Goal: Task Accomplishment & Management: Manage account settings

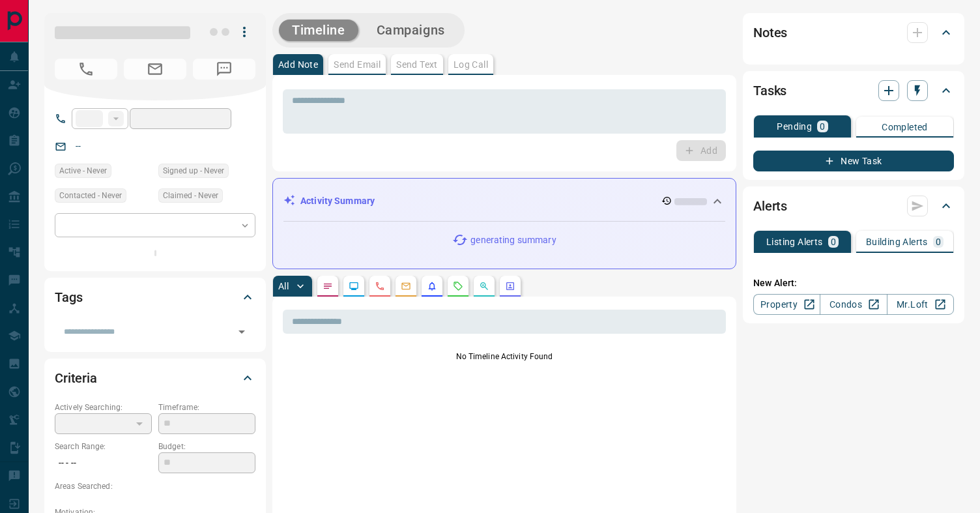
type input "**"
type input "**********"
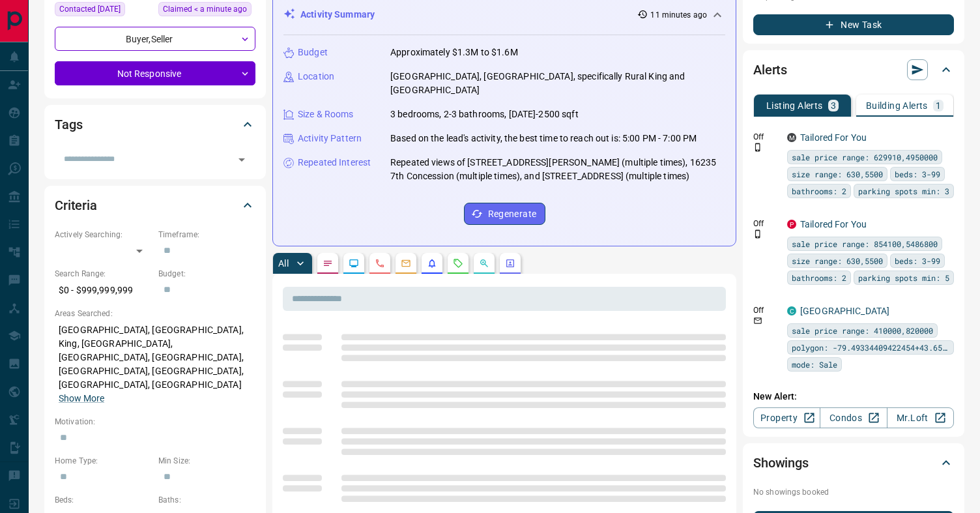
scroll to position [188, 0]
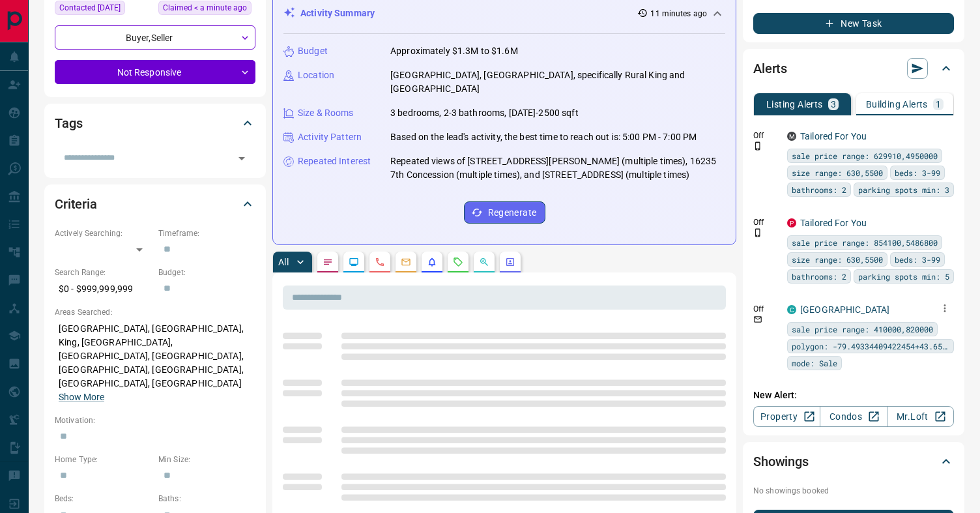
click at [945, 305] on icon "button" at bounding box center [945, 308] width 12 height 12
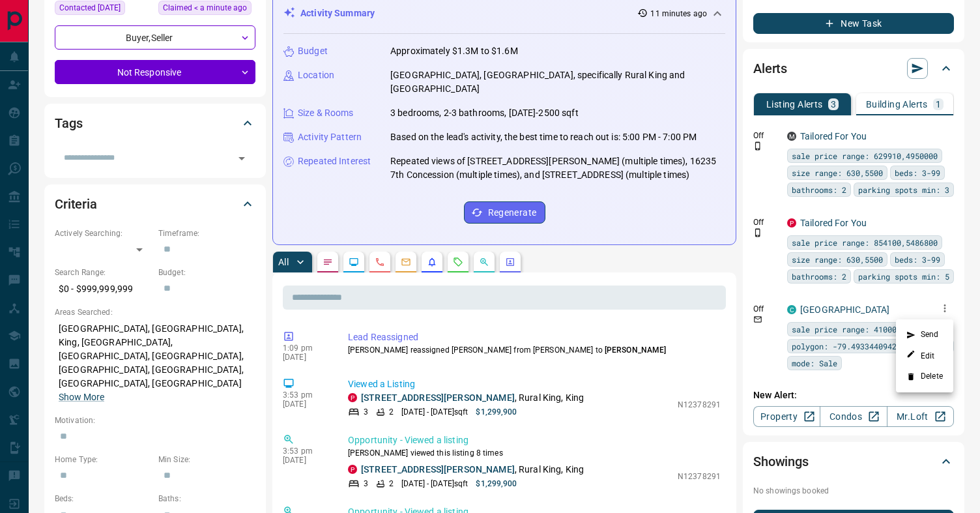
click at [928, 383] on li "Delete" at bounding box center [924, 376] width 57 height 21
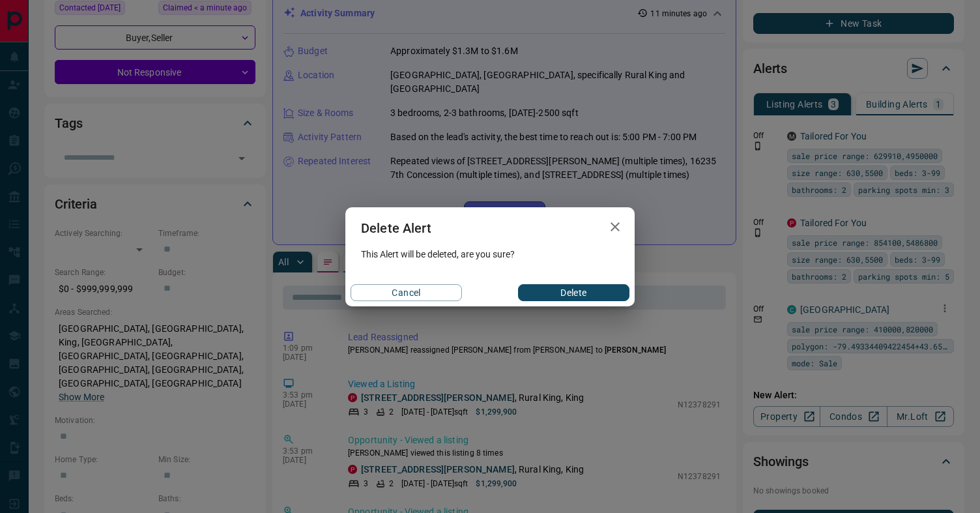
drag, startPoint x: 576, startPoint y: 287, endPoint x: 587, endPoint y: 287, distance: 11.1
click at [578, 288] on button "Delete" at bounding box center [573, 292] width 111 height 17
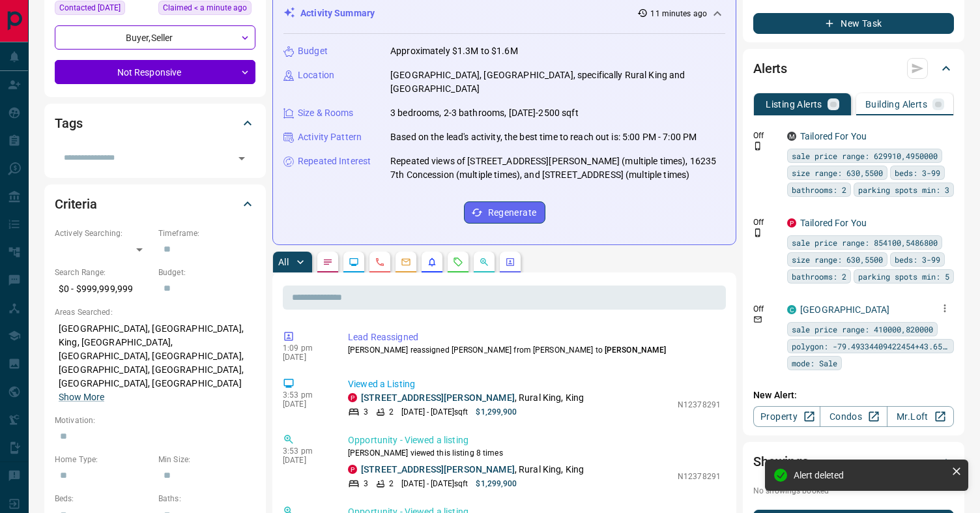
scroll to position [0, 0]
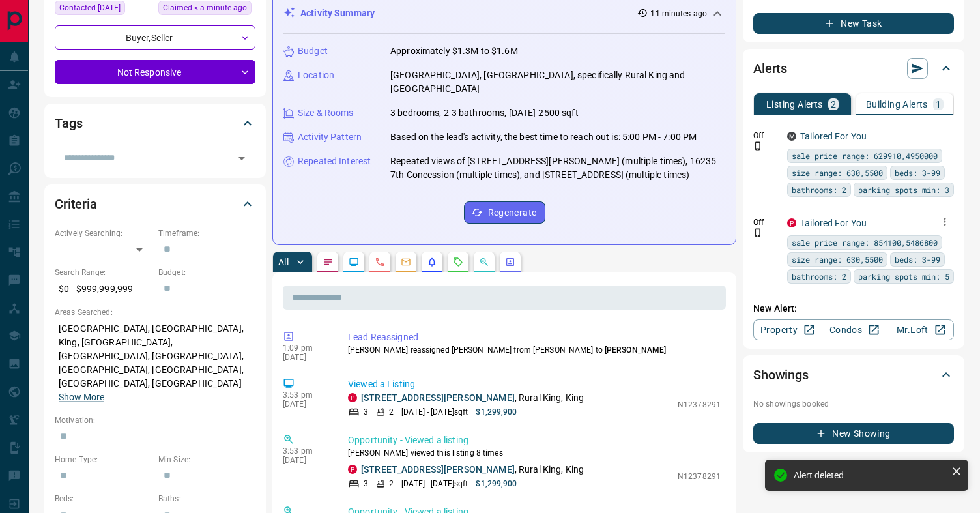
click at [952, 231] on button "button" at bounding box center [945, 221] width 18 height 18
click at [920, 306] on li "Delete" at bounding box center [924, 305] width 57 height 21
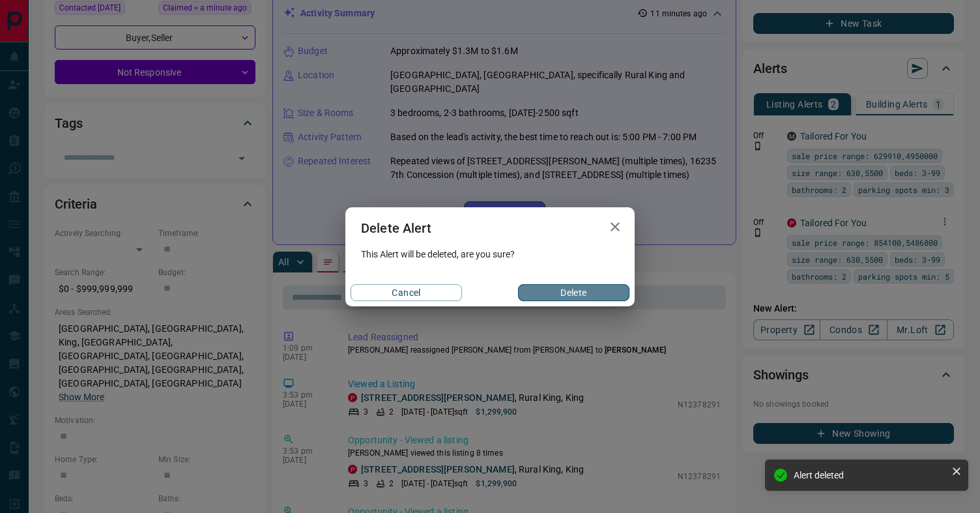
drag, startPoint x: 580, startPoint y: 292, endPoint x: 705, endPoint y: 268, distance: 126.8
click at [580, 292] on button "Delete" at bounding box center [573, 292] width 111 height 17
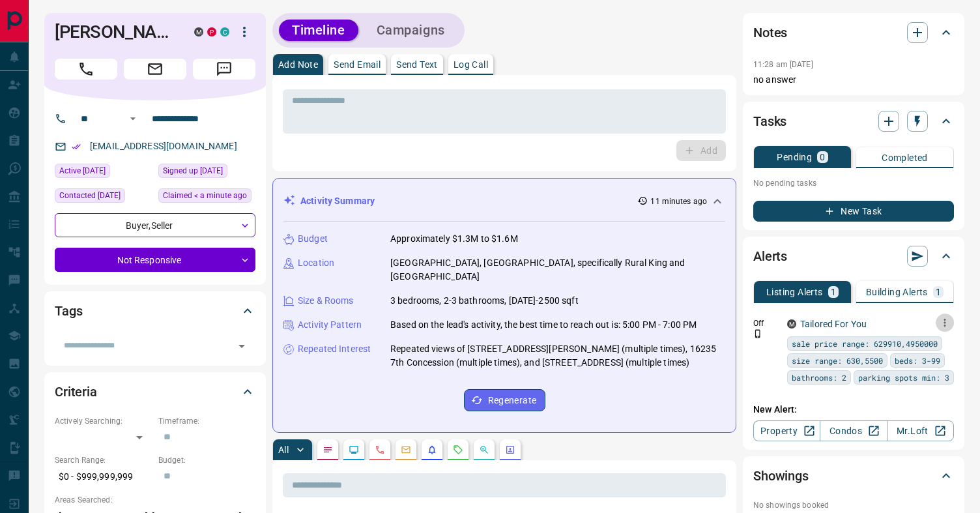
click at [946, 321] on icon "button" at bounding box center [945, 323] width 12 height 12
click at [924, 364] on link "Edit" at bounding box center [921, 368] width 29 height 12
click at [771, 360] on div at bounding box center [490, 256] width 980 height 513
click at [899, 291] on p "Building Alerts" at bounding box center [897, 291] width 62 height 9
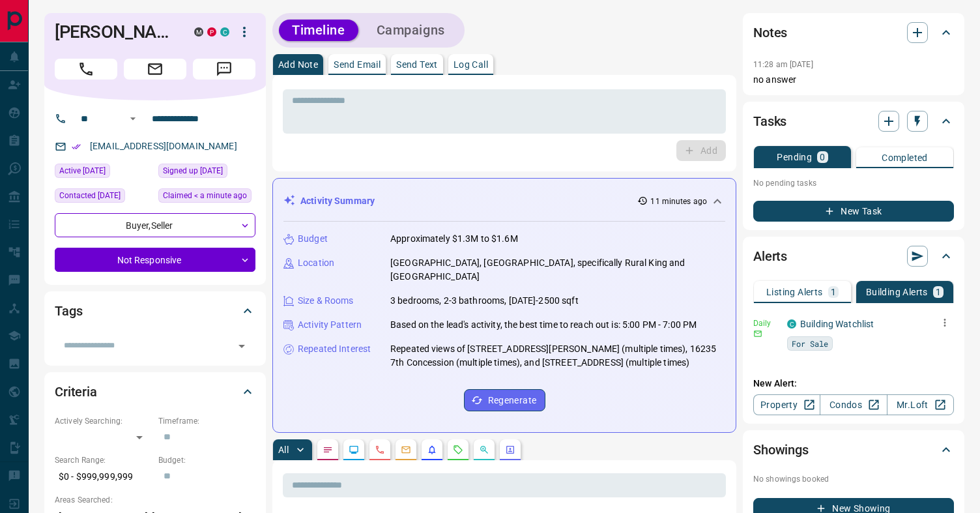
click at [947, 327] on icon "button" at bounding box center [945, 323] width 12 height 12
click at [921, 393] on li "Delete" at bounding box center [924, 389] width 57 height 21
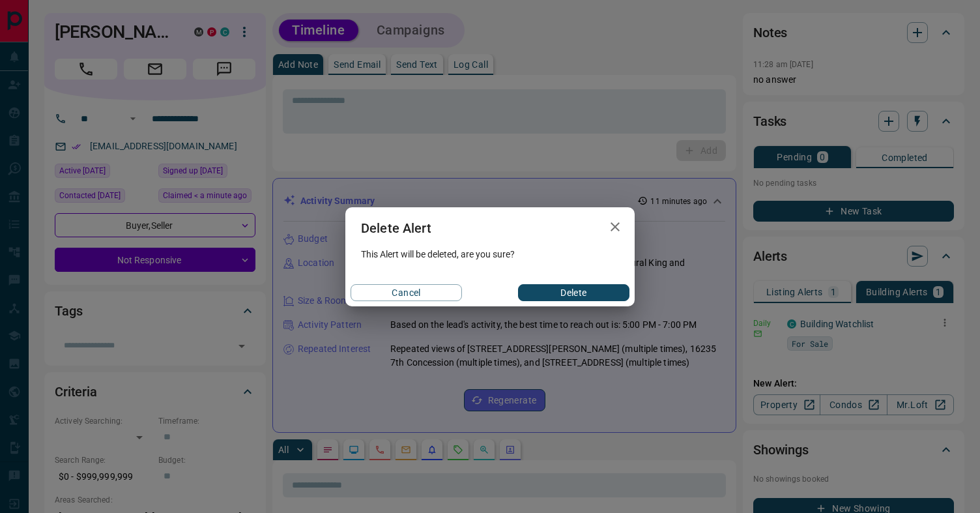
click at [579, 289] on button "Delete" at bounding box center [573, 292] width 111 height 17
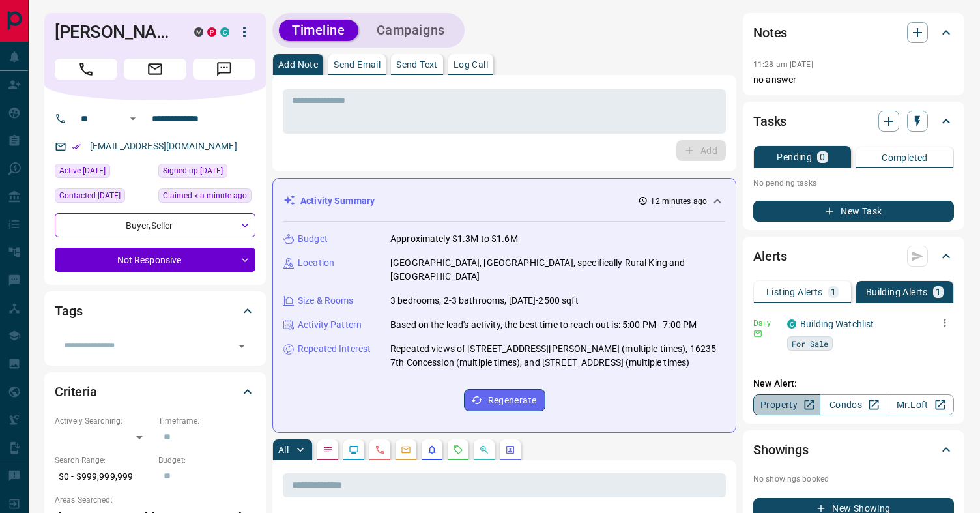
click at [788, 405] on link "Property" at bounding box center [787, 404] width 67 height 21
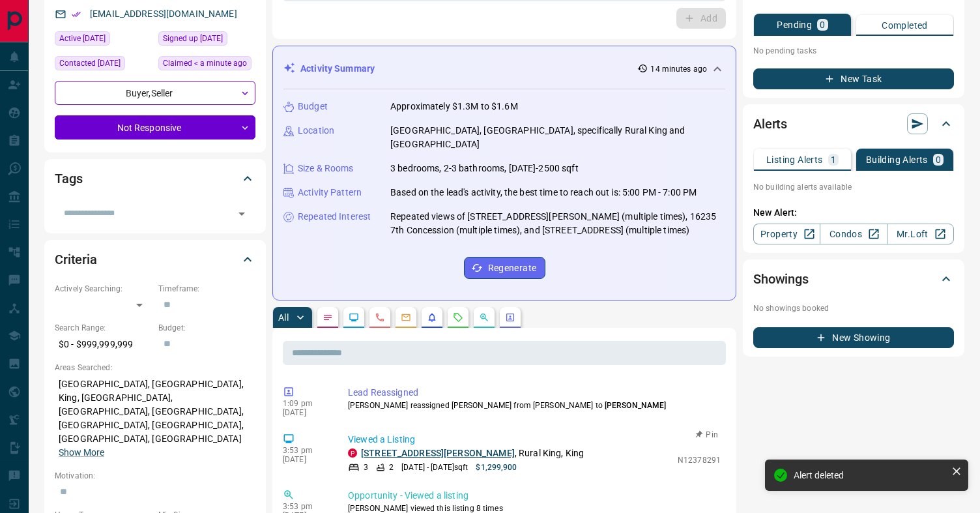
click at [396, 448] on link "[STREET_ADDRESS][PERSON_NAME]" at bounding box center [438, 453] width 154 height 10
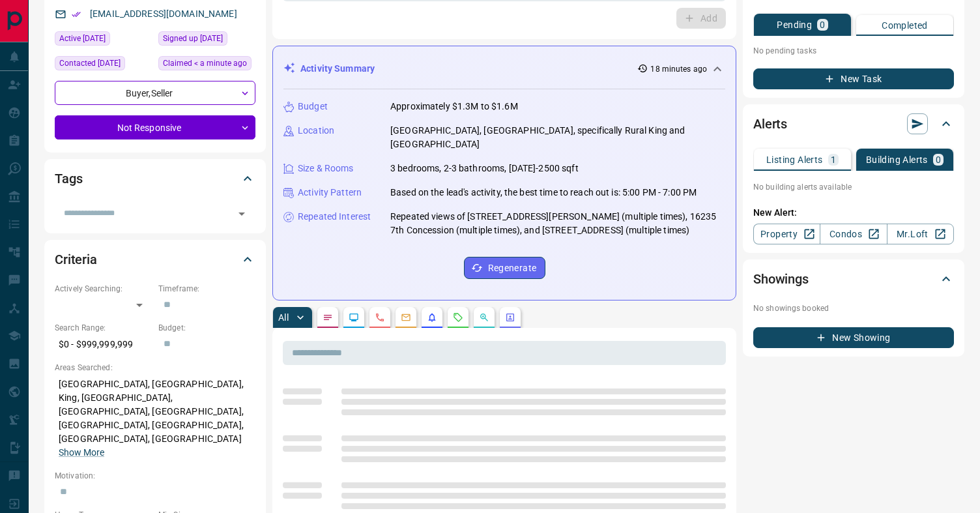
scroll to position [85, 0]
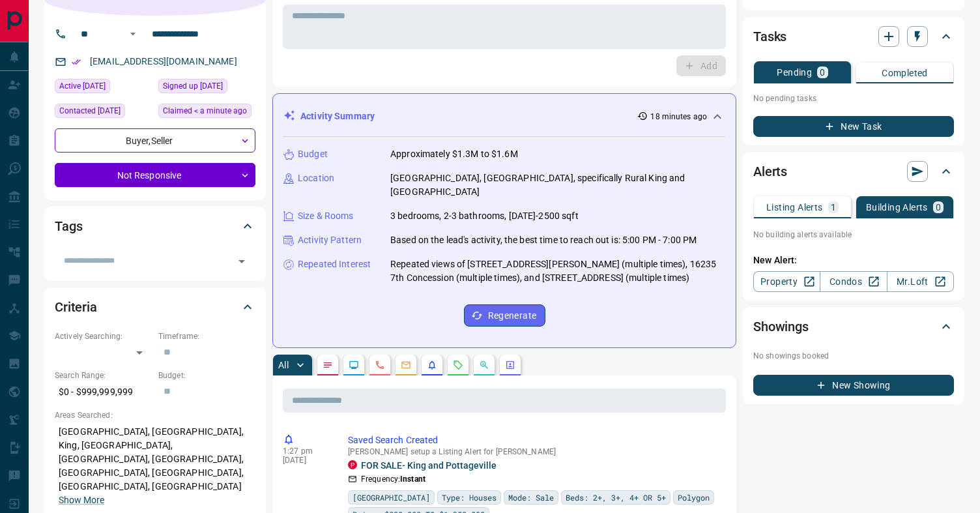
click at [795, 212] on div "Listing Alerts 1" at bounding box center [803, 207] width 72 height 12
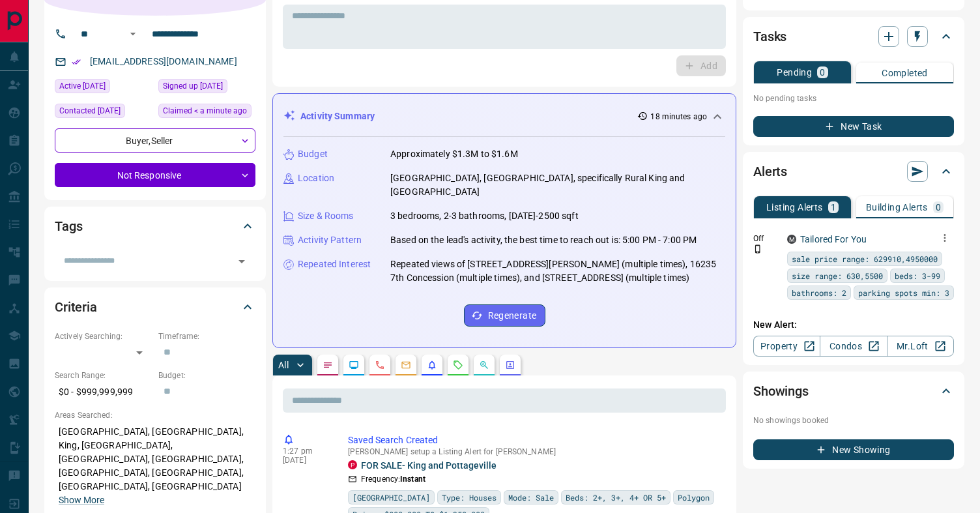
click at [943, 237] on icon "button" at bounding box center [945, 238] width 12 height 12
click at [934, 305] on li "Delete" at bounding box center [924, 304] width 57 height 21
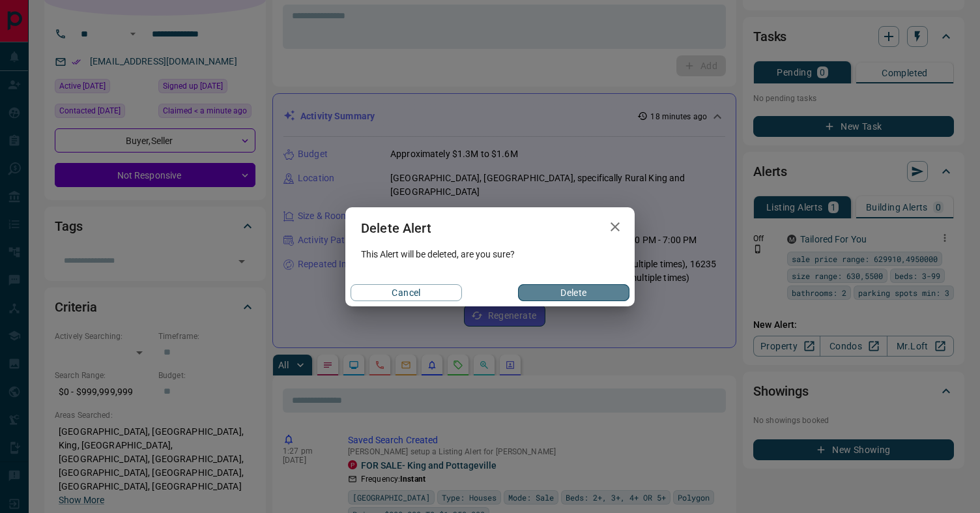
click at [549, 295] on button "Delete" at bounding box center [573, 292] width 111 height 17
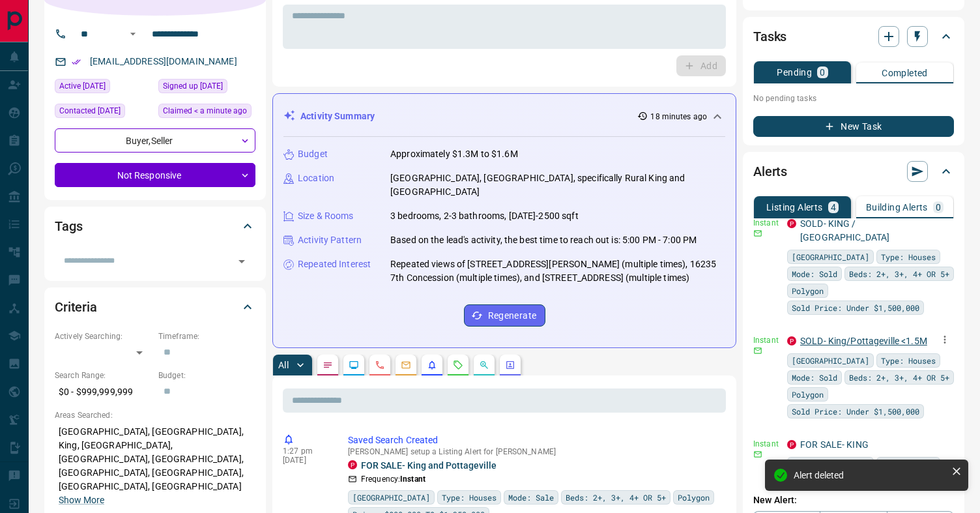
scroll to position [153, 0]
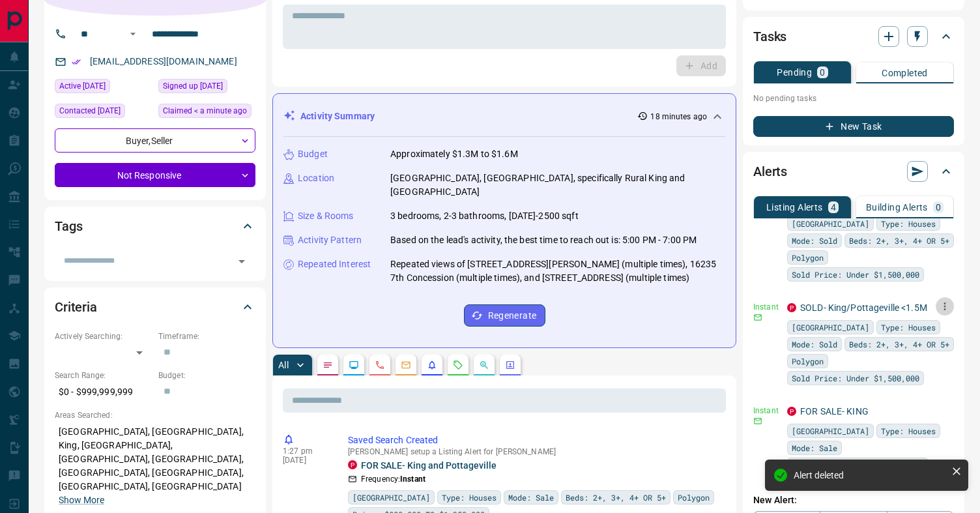
click at [944, 300] on icon "button" at bounding box center [945, 306] width 12 height 12
click at [809, 295] on div at bounding box center [490, 256] width 980 height 513
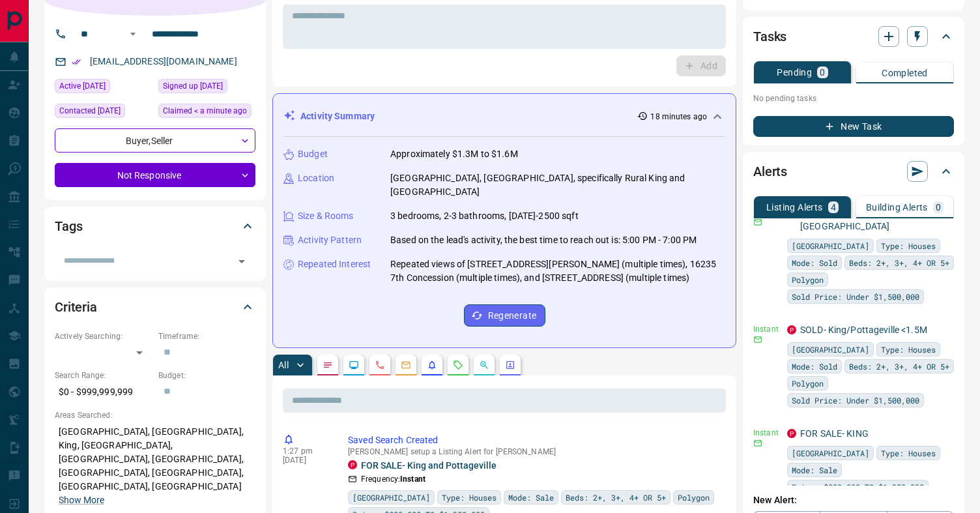
scroll to position [131, 0]
click at [943, 426] on icon "button" at bounding box center [945, 432] width 12 height 12
click at [937, 486] on li "Delete" at bounding box center [924, 484] width 57 height 21
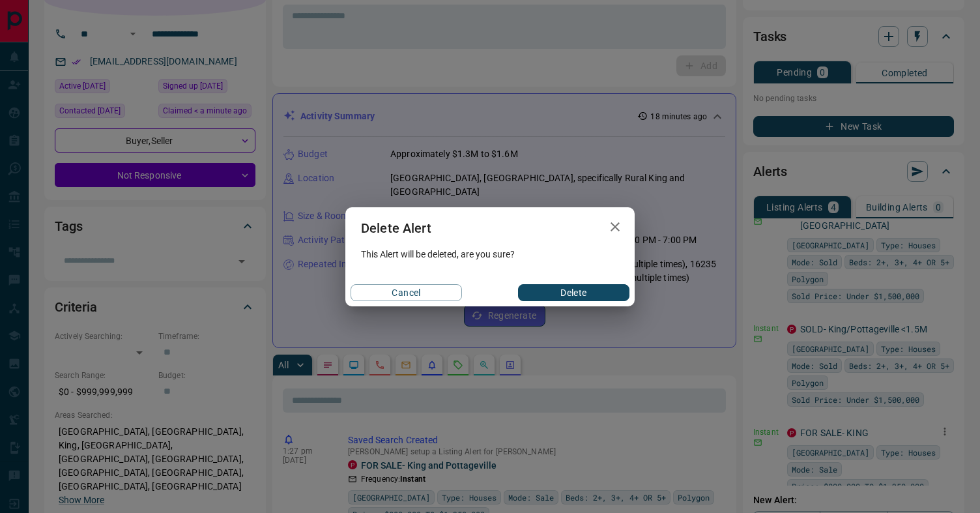
click at [592, 297] on button "Delete" at bounding box center [573, 292] width 111 height 17
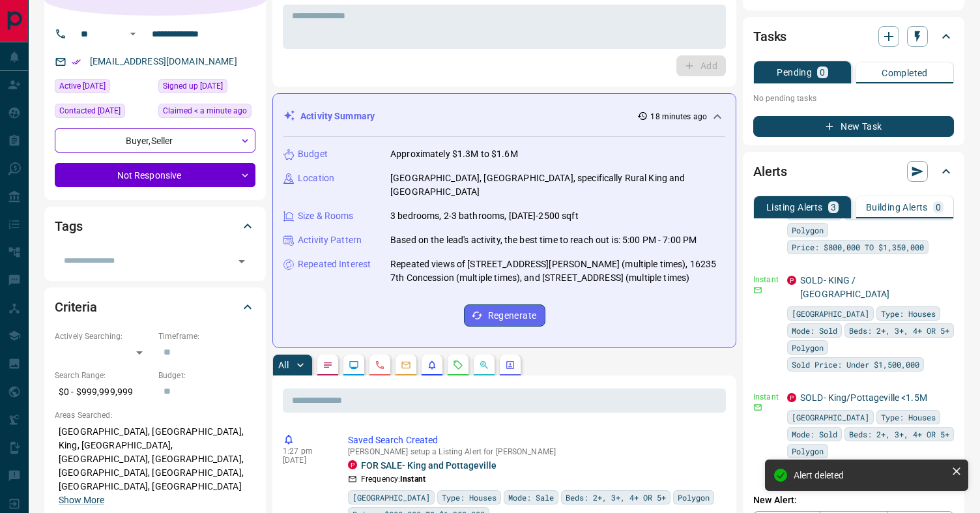
scroll to position [49, 0]
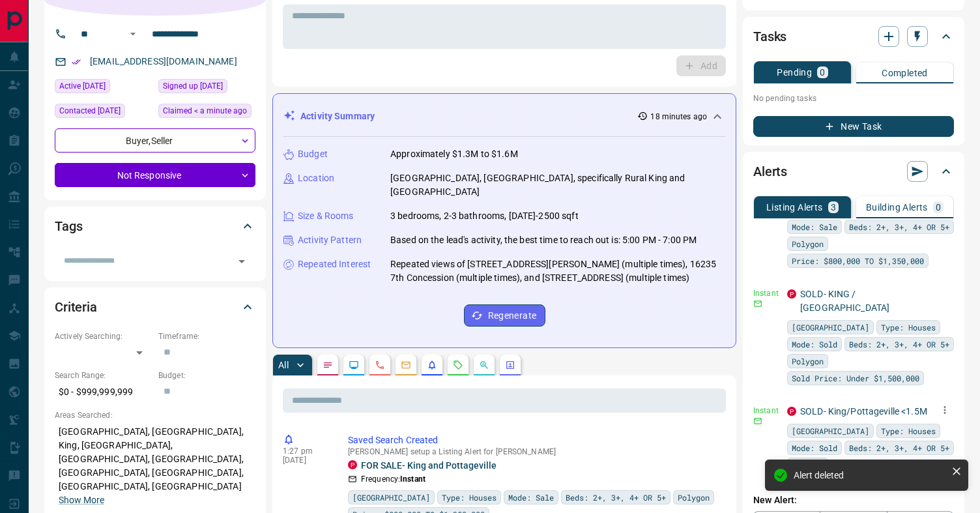
click at [941, 404] on icon "button" at bounding box center [945, 410] width 12 height 12
click at [917, 456] on li "Delete" at bounding box center [924, 462] width 57 height 21
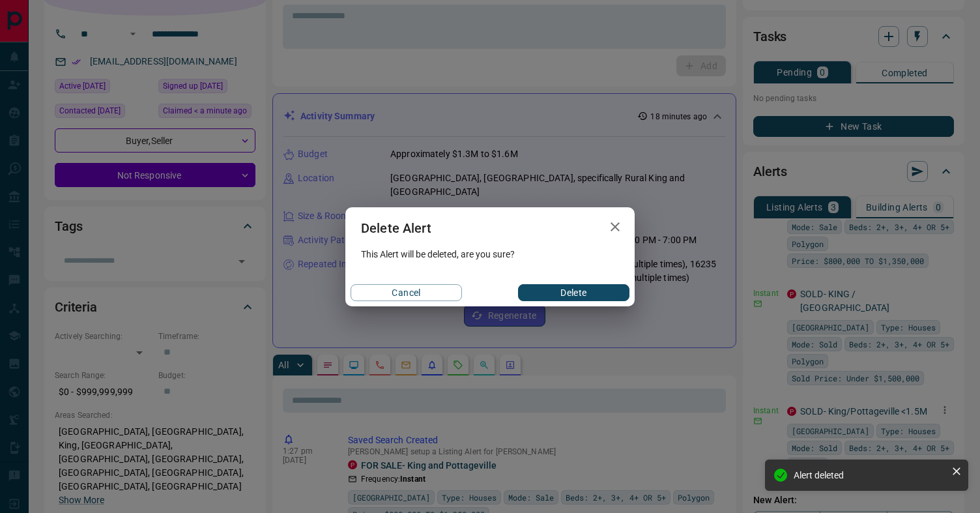
click at [593, 294] on button "Delete" at bounding box center [573, 292] width 111 height 17
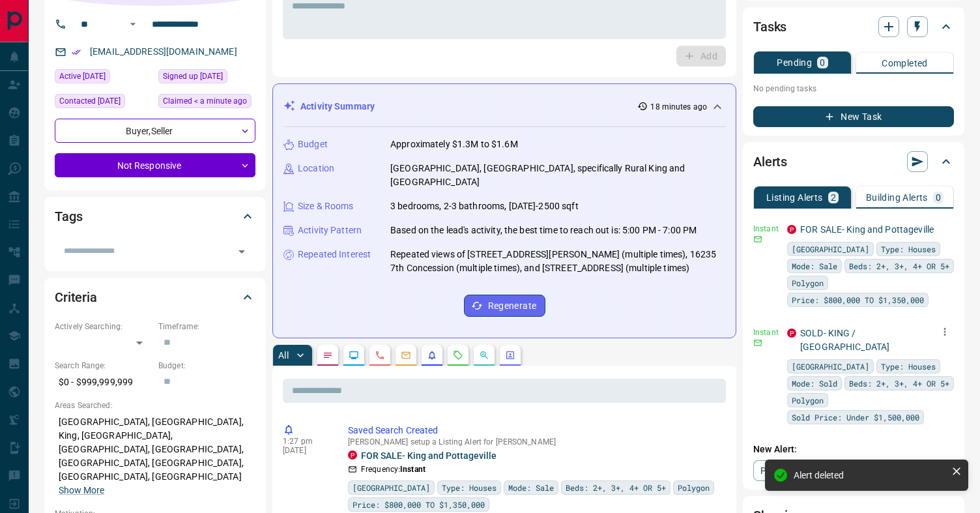
scroll to position [0, 0]
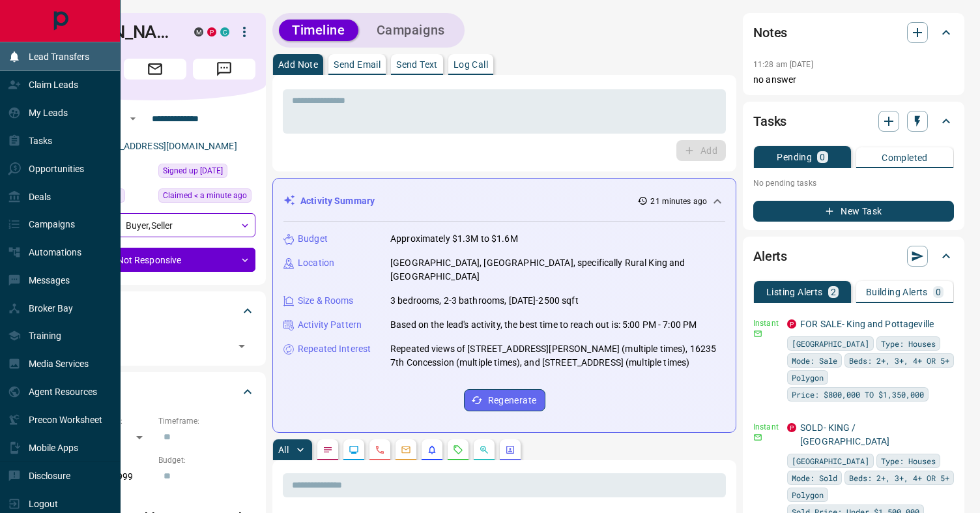
click at [67, 59] on p "Lead Transfers" at bounding box center [59, 56] width 61 height 10
